Goal: Task Accomplishment & Management: Manage account settings

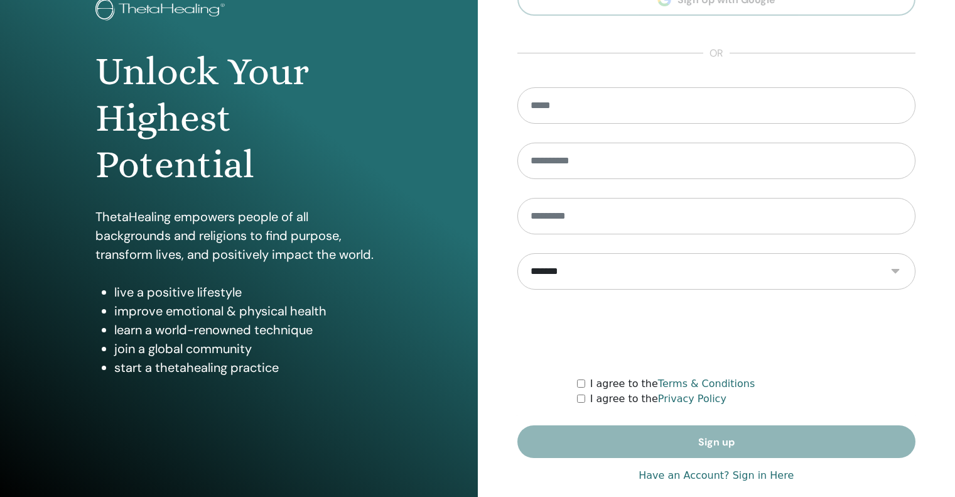
scroll to position [106, 0]
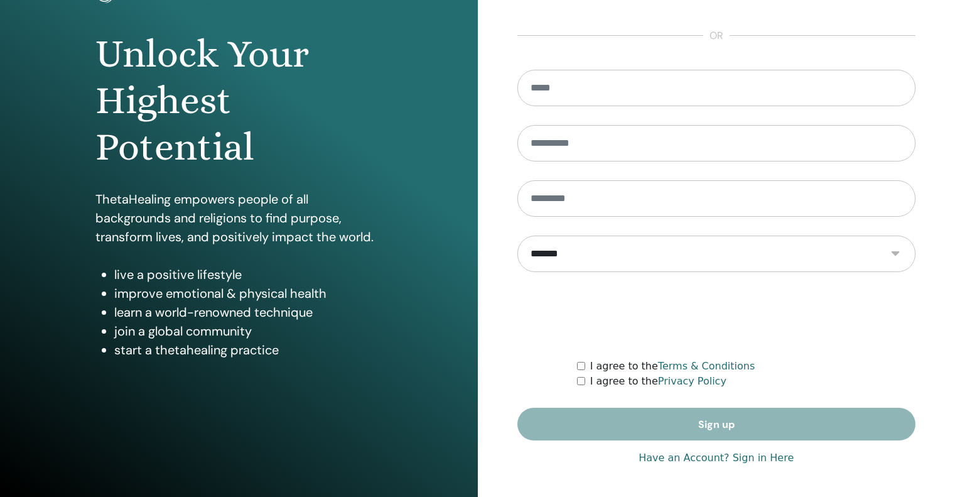
click at [755, 463] on link "Have an Account? Sign in Here" at bounding box center [715, 457] width 155 height 15
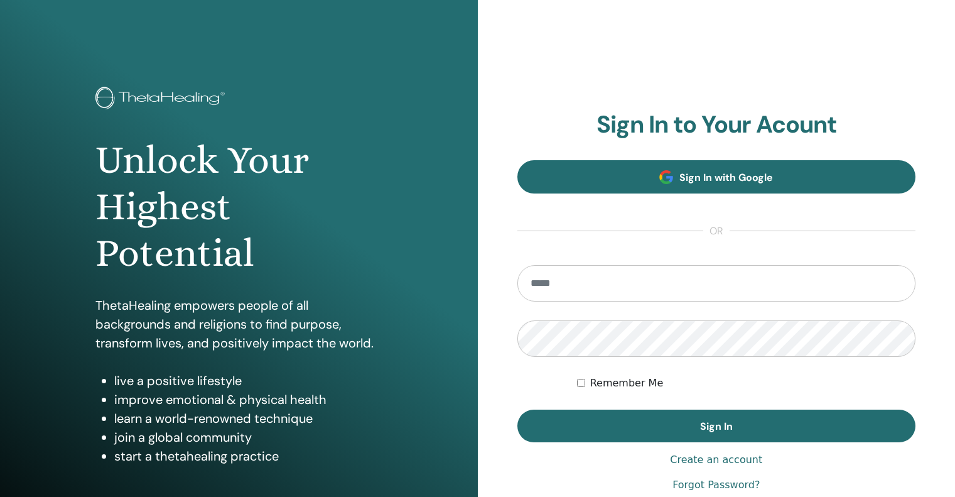
type input "**********"
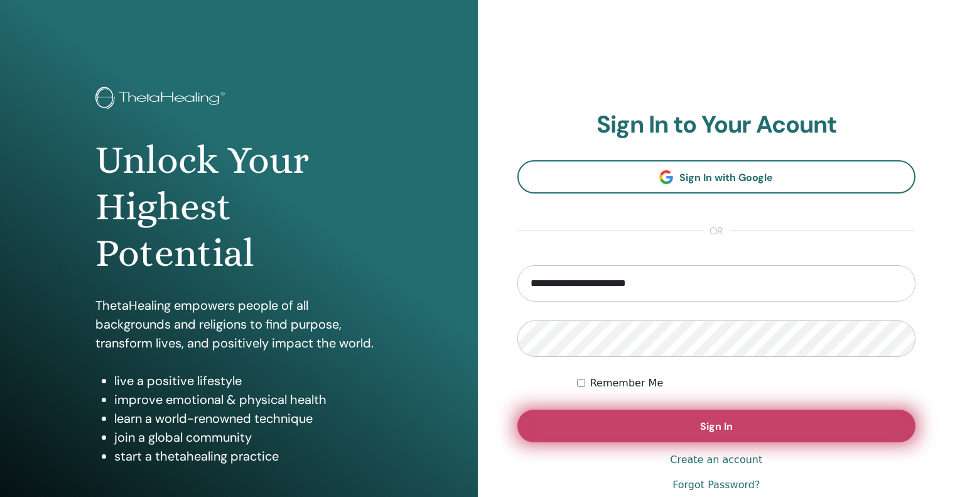
click at [753, 421] on button "Sign In" at bounding box center [716, 425] width 399 height 33
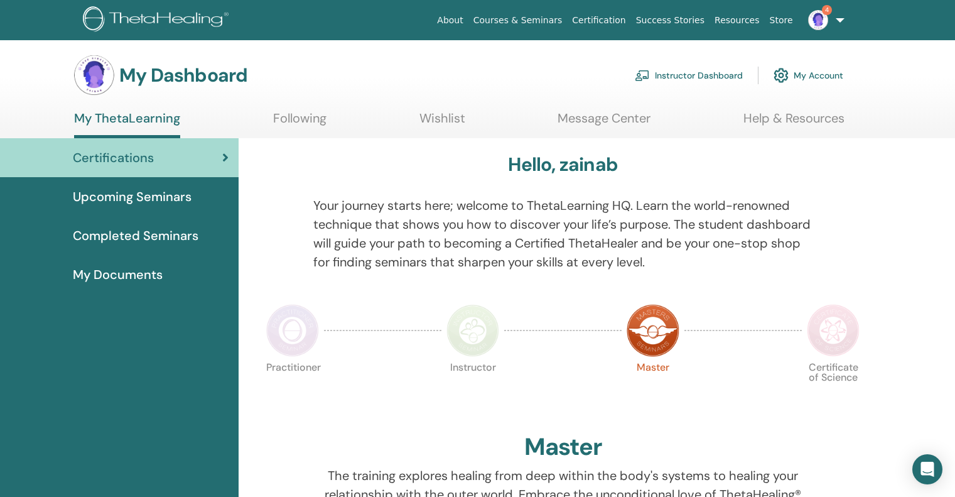
click at [717, 75] on link "Instructor Dashboard" at bounding box center [689, 76] width 108 height 28
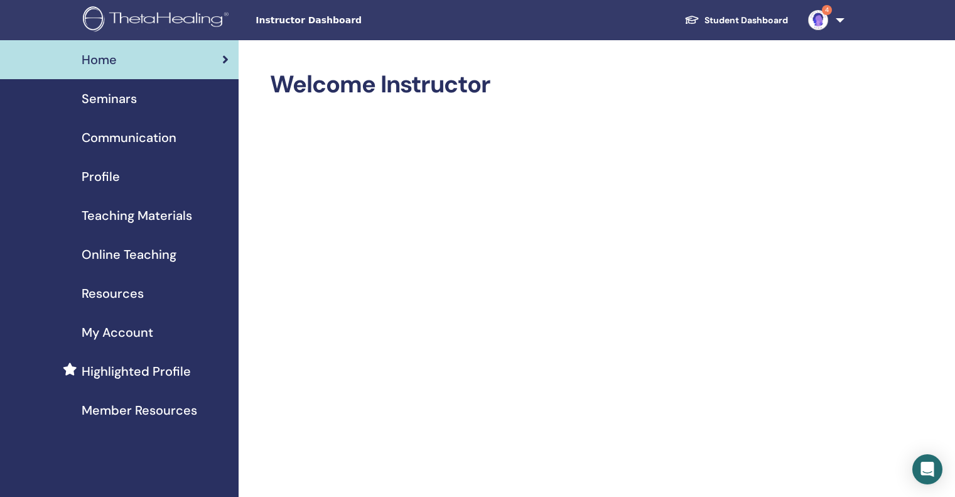
click at [124, 95] on span "Seminars" at bounding box center [109, 98] width 55 height 19
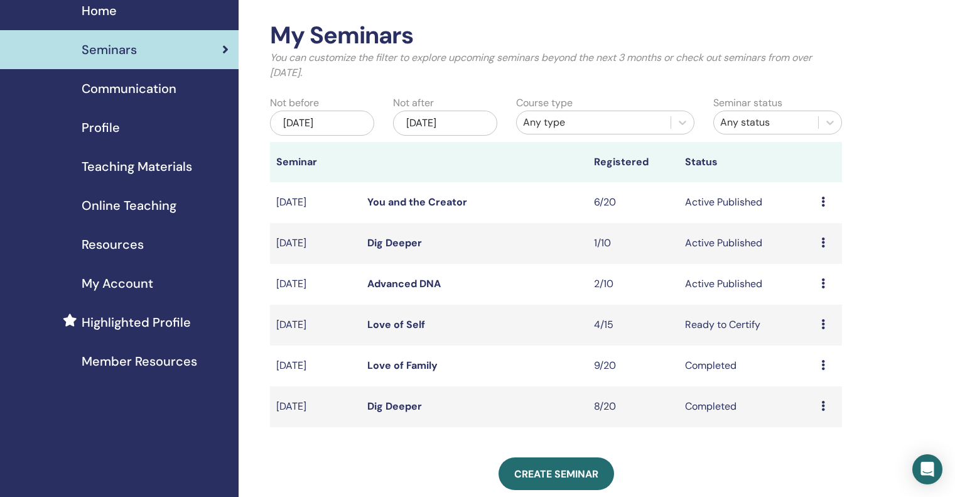
scroll to position [63, 0]
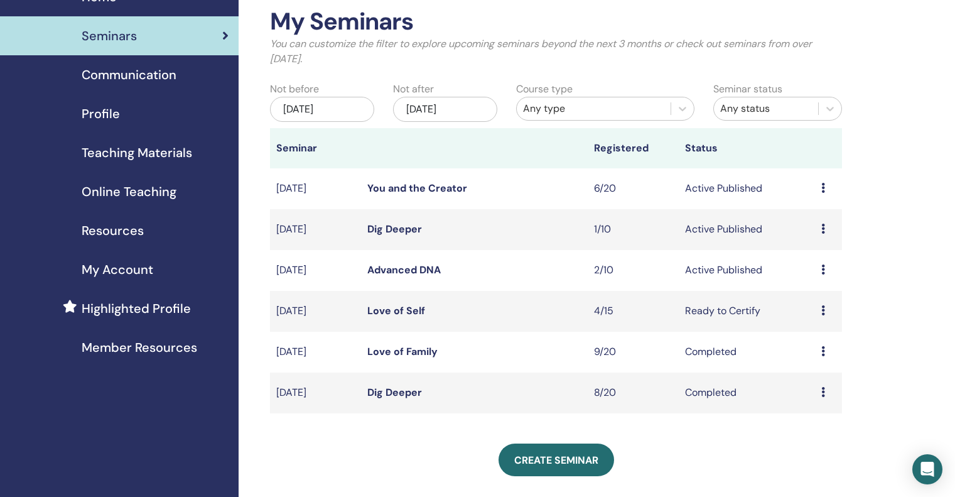
click at [820, 269] on td "Preview Edit Attendees Cancel" at bounding box center [828, 270] width 27 height 41
click at [824, 268] on icon at bounding box center [823, 269] width 4 height 10
click at [814, 318] on link "Attendees" at bounding box center [815, 315] width 48 height 13
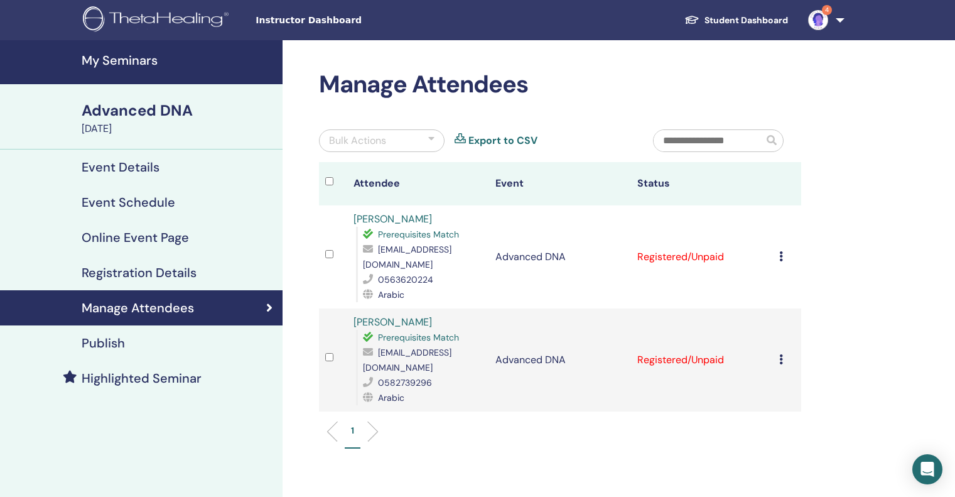
click at [780, 257] on icon at bounding box center [781, 256] width 4 height 10
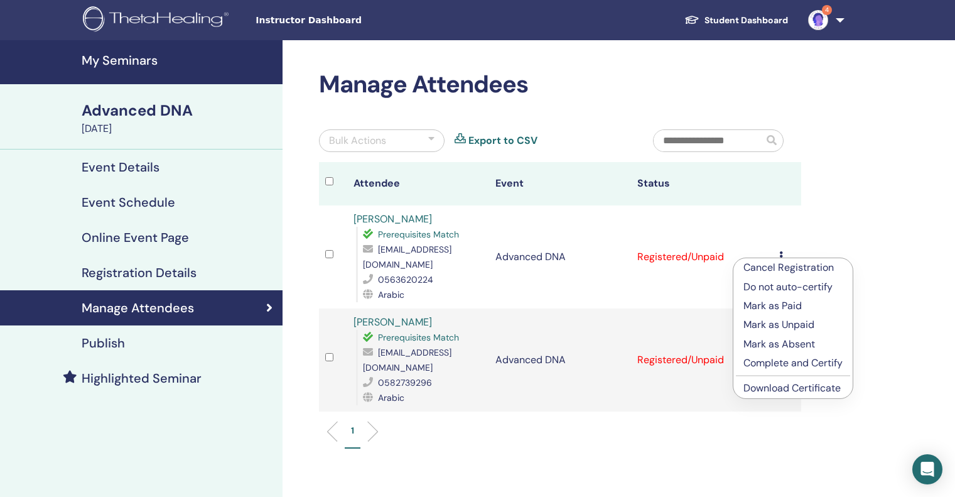
click at [769, 366] on p "Complete and Certify" at bounding box center [792, 362] width 99 height 15
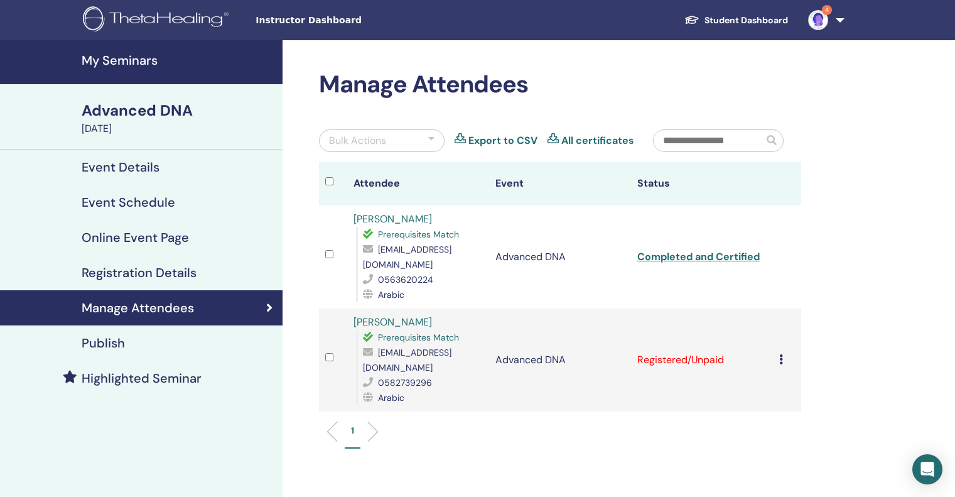
click at [781, 354] on icon at bounding box center [781, 359] width 4 height 10
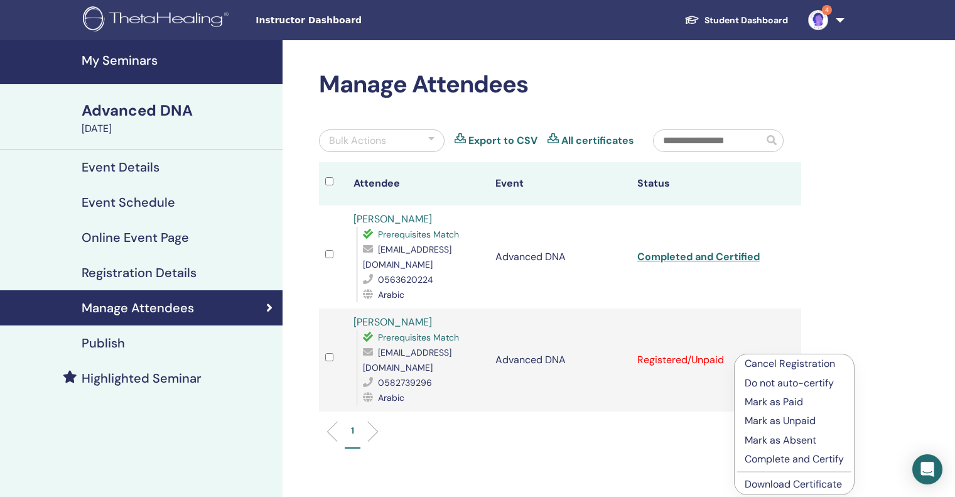
click at [805, 458] on p "Complete and Certify" at bounding box center [793, 458] width 99 height 15
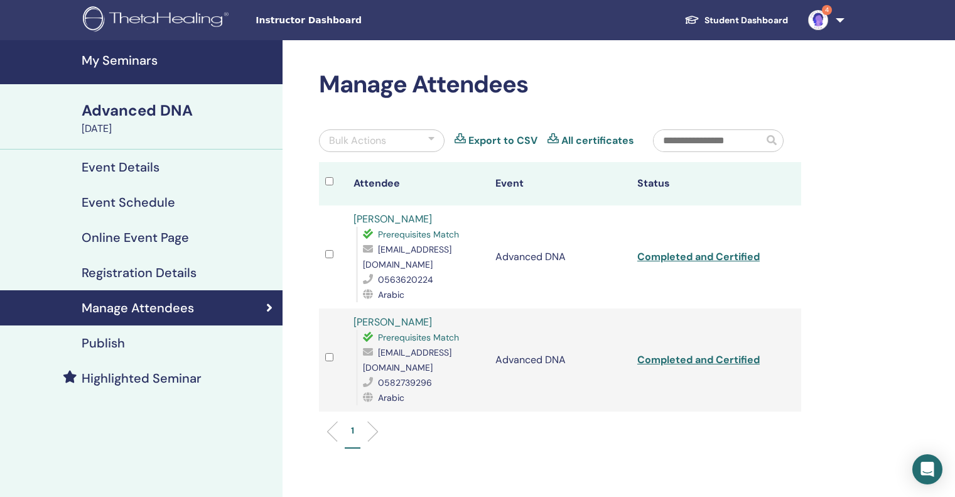
click at [131, 58] on h4 "My Seminars" at bounding box center [178, 60] width 193 height 15
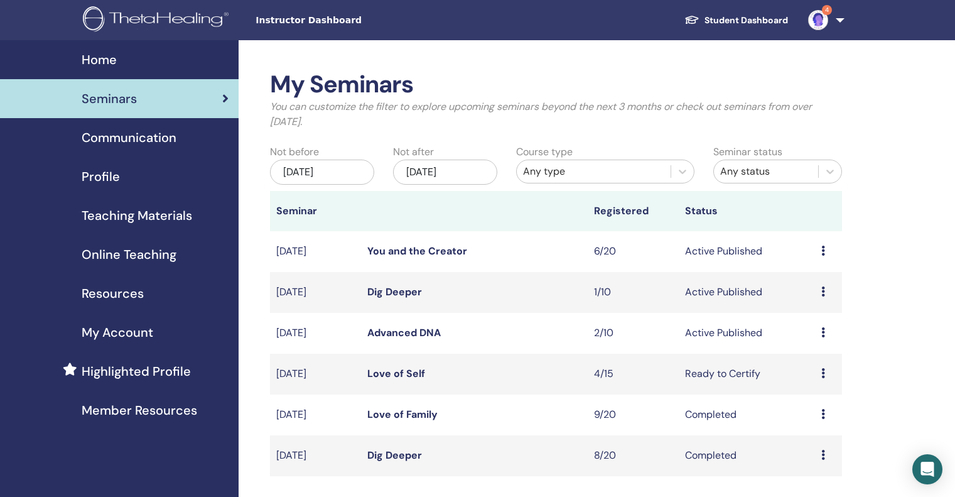
click at [824, 288] on icon at bounding box center [823, 291] width 4 height 10
click at [829, 336] on link "Attendees" at bounding box center [815, 336] width 48 height 13
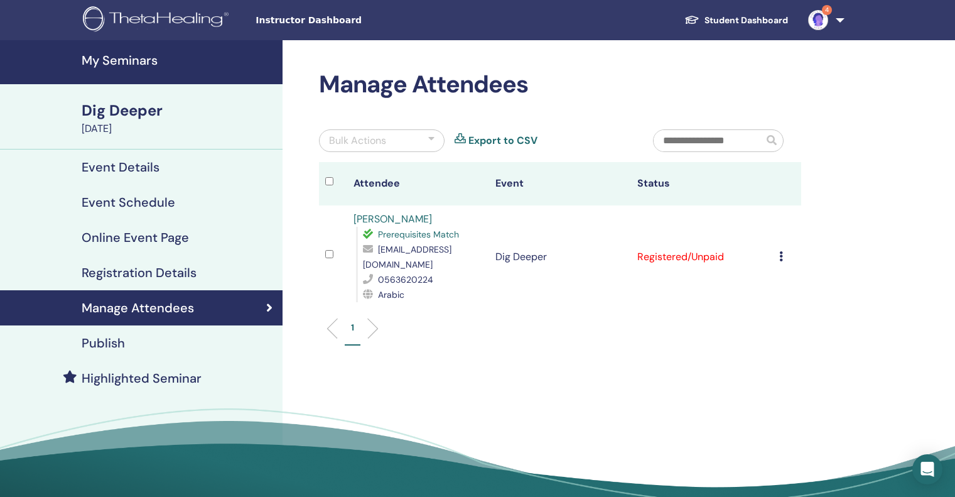
click at [126, 56] on h4 "My Seminars" at bounding box center [178, 60] width 193 height 15
